Goal: Navigation & Orientation: Find specific page/section

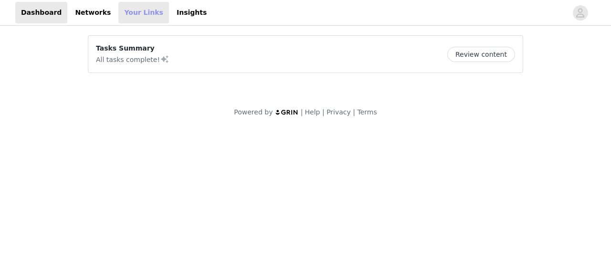
click at [118, 20] on link "Your Links" at bounding box center [143, 12] width 51 height 21
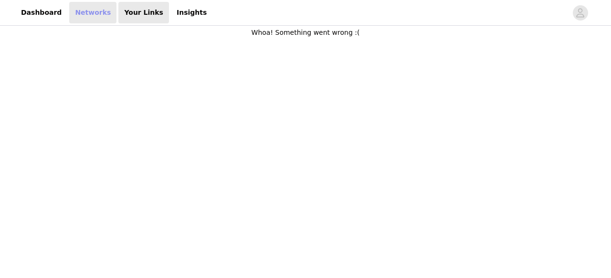
click at [74, 15] on link "Networks" at bounding box center [92, 12] width 47 height 21
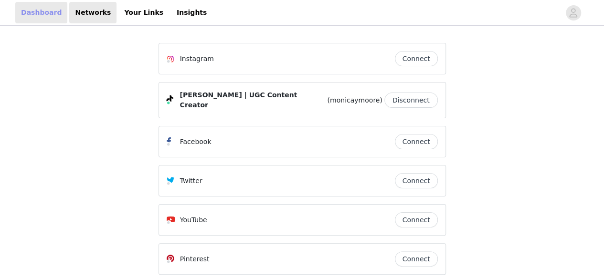
click at [48, 12] on link "Dashboard" at bounding box center [41, 12] width 52 height 21
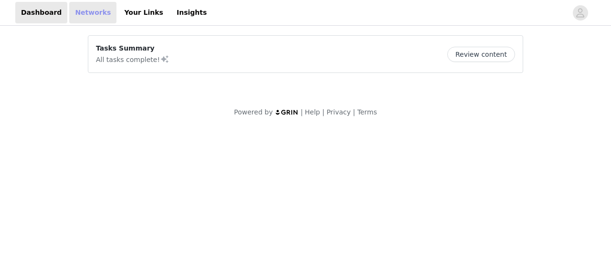
click at [74, 14] on link "Networks" at bounding box center [92, 12] width 47 height 21
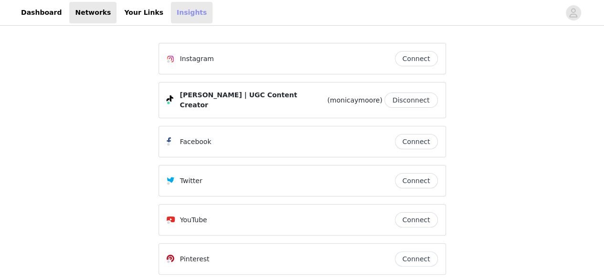
click at [171, 12] on link "Insights" at bounding box center [192, 12] width 42 height 21
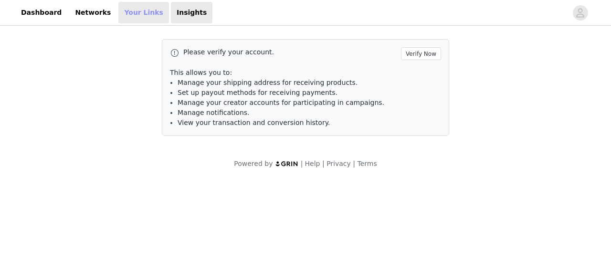
click at [144, 12] on link "Your Links" at bounding box center [143, 12] width 51 height 21
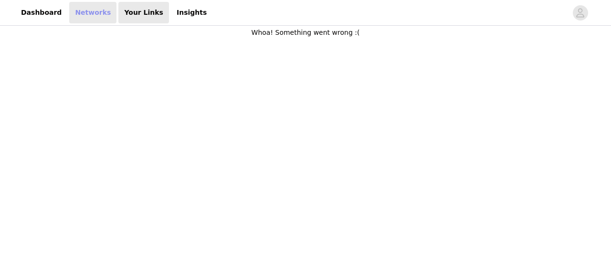
click at [89, 16] on link "Networks" at bounding box center [92, 12] width 47 height 21
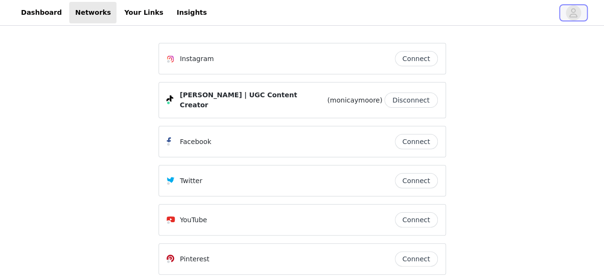
click at [568, 17] on span "button" at bounding box center [573, 12] width 15 height 15
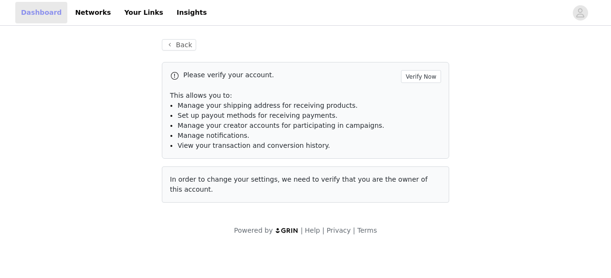
click at [48, 21] on link "Dashboard" at bounding box center [41, 12] width 52 height 21
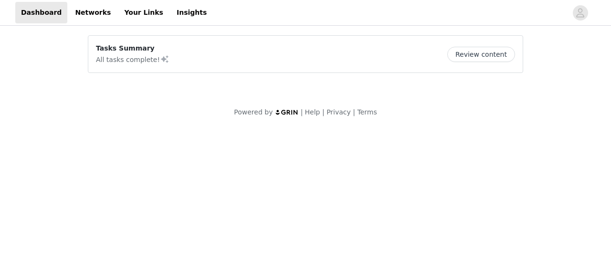
click at [475, 51] on button "Review content" at bounding box center [481, 54] width 68 height 15
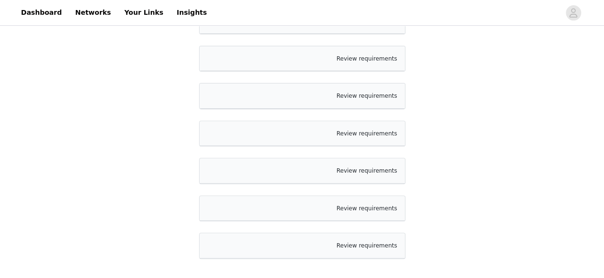
scroll to position [12, 0]
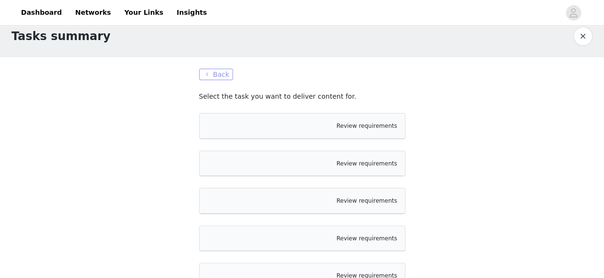
click at [217, 73] on button "Back" at bounding box center [216, 74] width 34 height 11
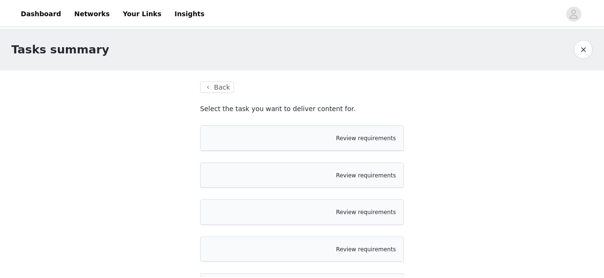
scroll to position [12, 0]
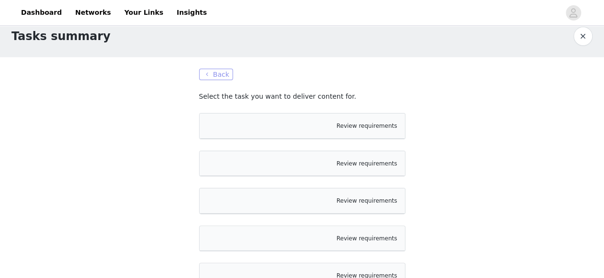
click at [221, 78] on button "Back" at bounding box center [216, 74] width 34 height 11
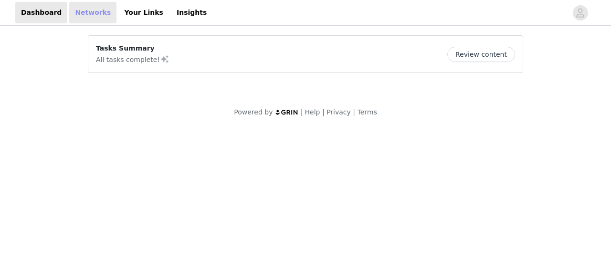
click at [92, 16] on link "Networks" at bounding box center [92, 12] width 47 height 21
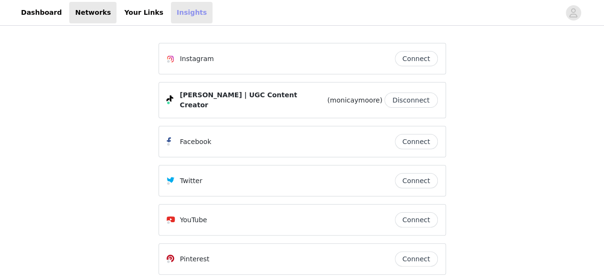
click at [171, 15] on link "Insights" at bounding box center [192, 12] width 42 height 21
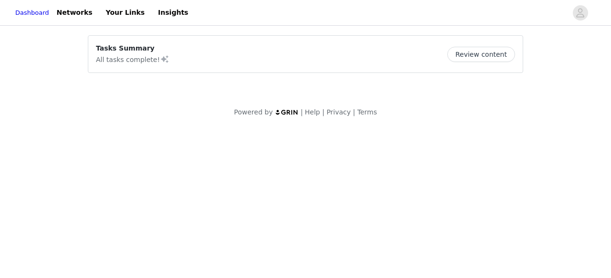
click at [160, 56] on span at bounding box center [165, 58] width 10 height 11
drag, startPoint x: 77, startPoint y: 11, endPoint x: 81, endPoint y: 15, distance: 5.7
click at [78, 11] on link "Networks" at bounding box center [74, 12] width 47 height 21
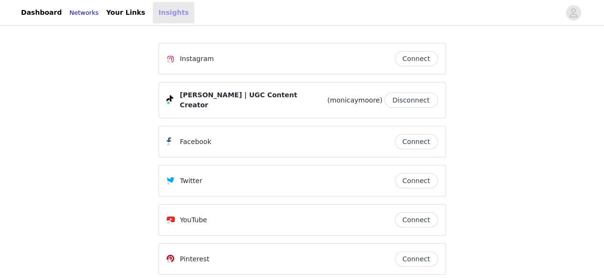
click at [161, 11] on link "Insights" at bounding box center [174, 12] width 42 height 21
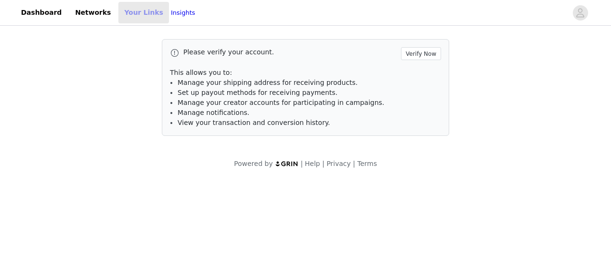
click at [119, 12] on link "Your Links" at bounding box center [143, 12] width 51 height 21
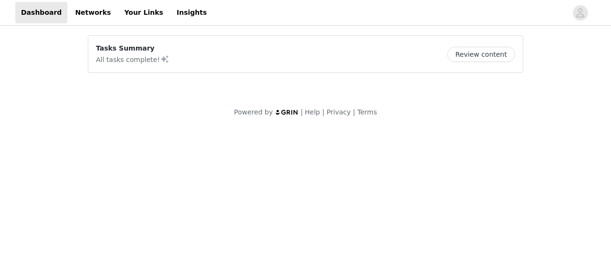
click at [473, 56] on button "Review content" at bounding box center [481, 54] width 68 height 15
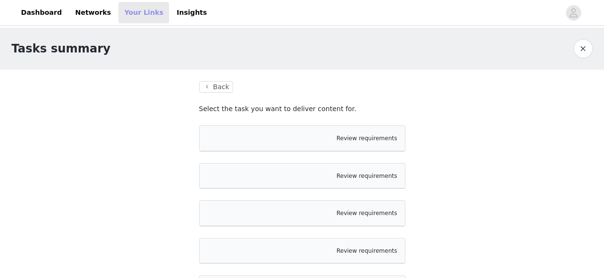
click at [128, 16] on link "Your Links" at bounding box center [143, 12] width 51 height 21
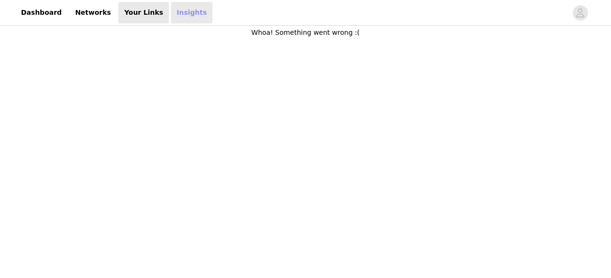
click at [171, 12] on link "Insights" at bounding box center [192, 12] width 42 height 21
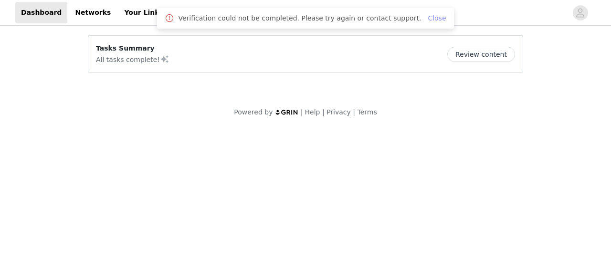
click at [428, 19] on link "Close" at bounding box center [437, 18] width 18 height 8
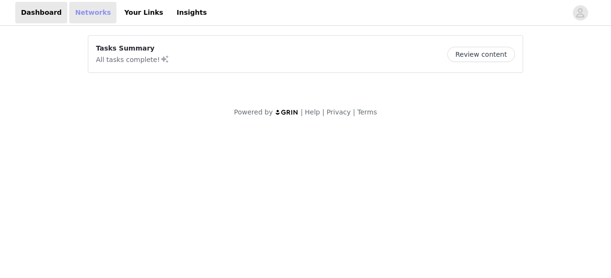
click at [69, 13] on link "Networks" at bounding box center [92, 12] width 47 height 21
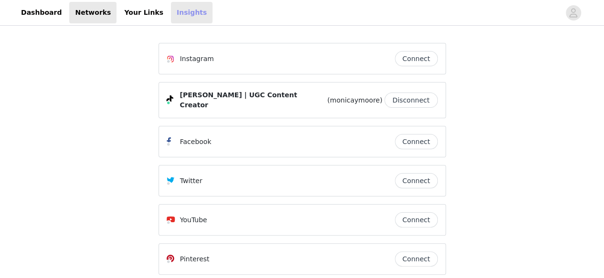
click at [171, 11] on link "Insights" at bounding box center [192, 12] width 42 height 21
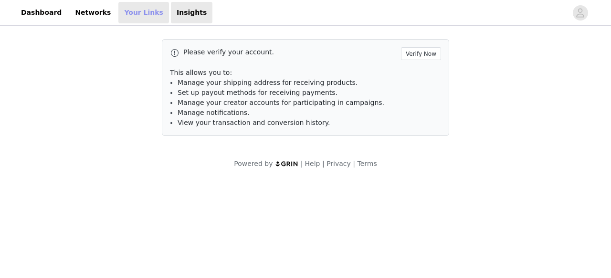
click at [135, 9] on link "Your Links" at bounding box center [143, 12] width 51 height 21
